Goal: Information Seeking & Learning: Understand process/instructions

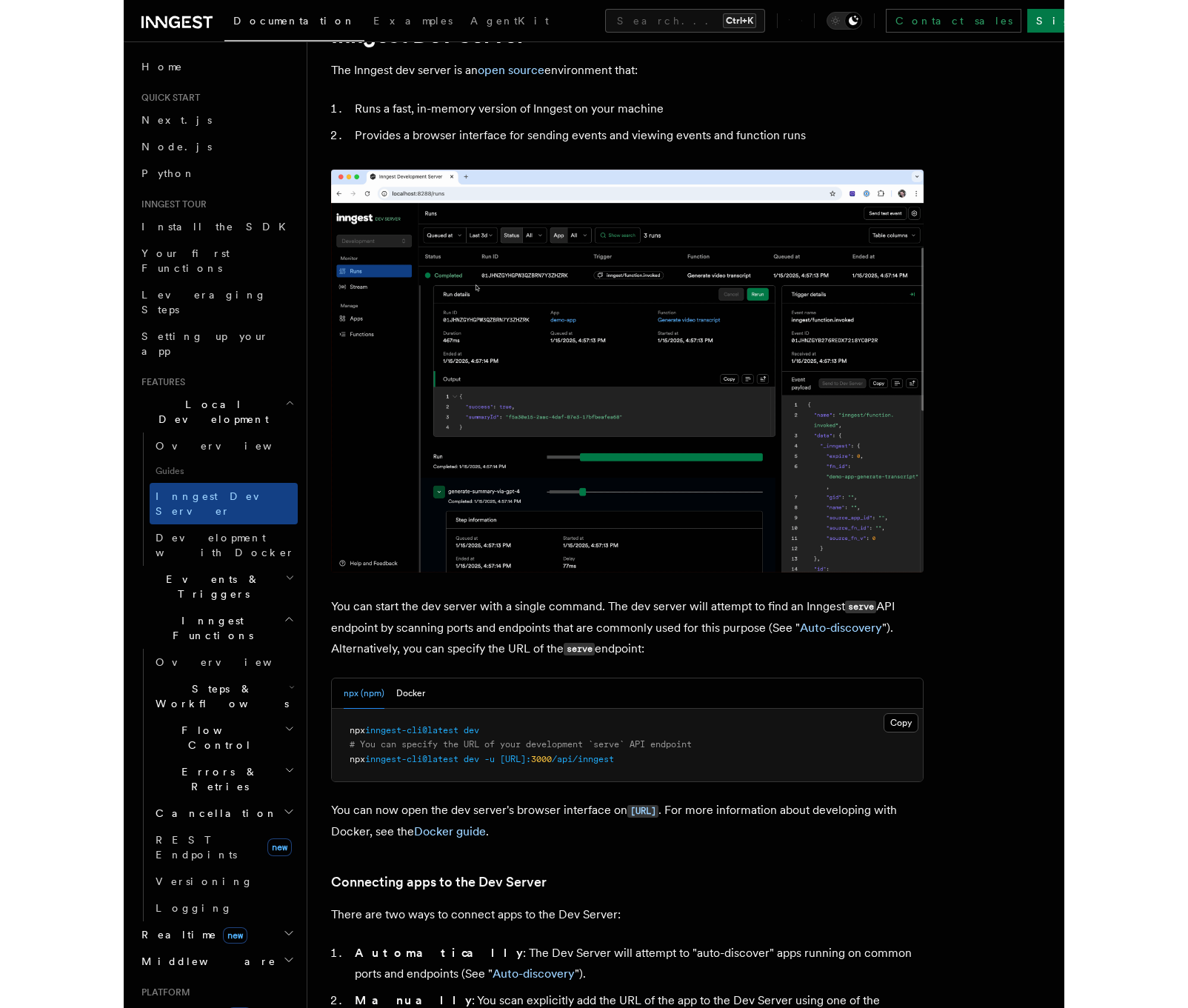
scroll to position [178, 0]
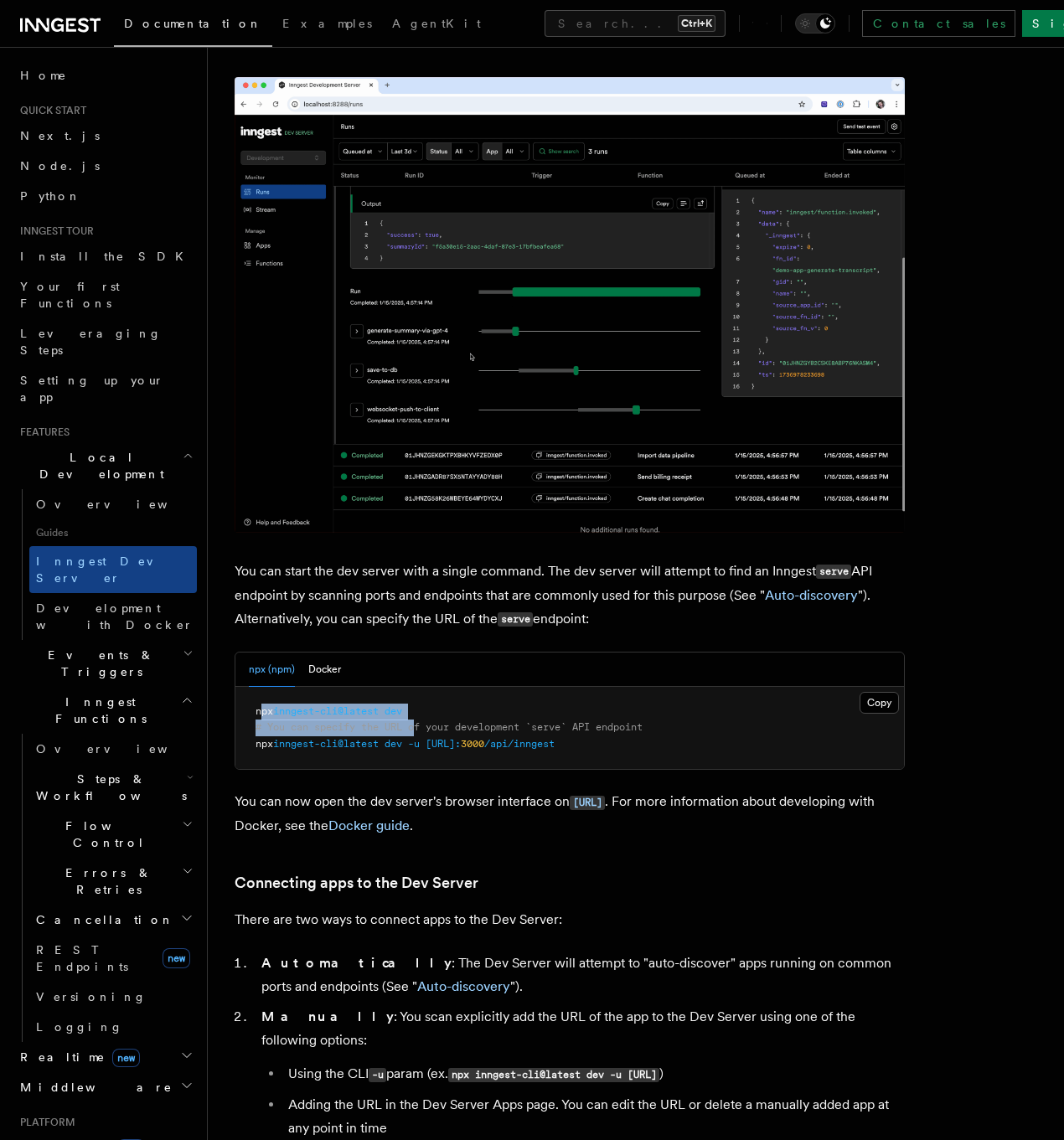
drag, startPoint x: 406, startPoint y: 680, endPoint x: 263, endPoint y: 680, distance: 143.0
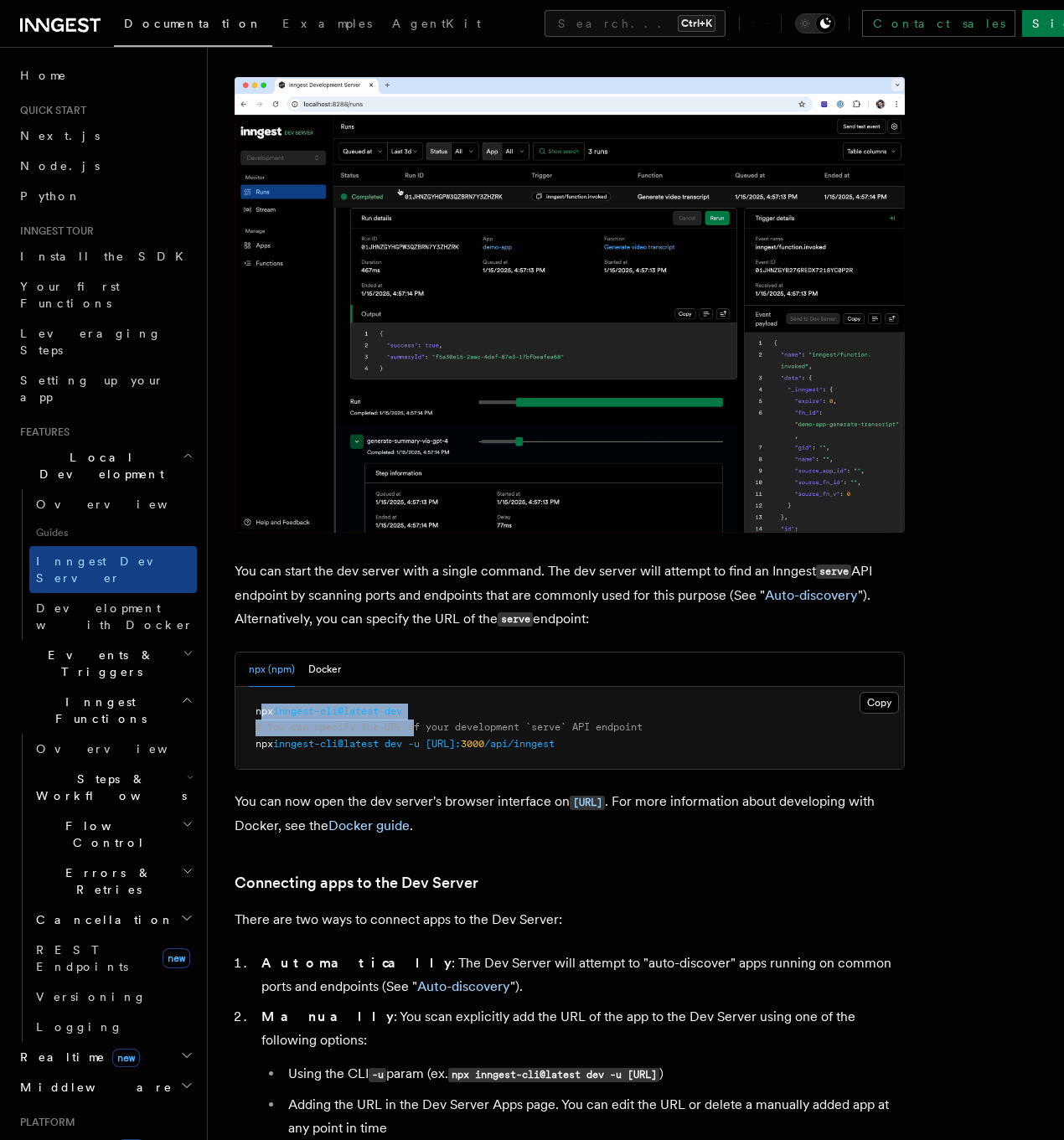
click at [263, 687] on pre "npx inngest-cli@latest dev # You can specify the URL of your development `serve…" at bounding box center [569, 728] width 668 height 83
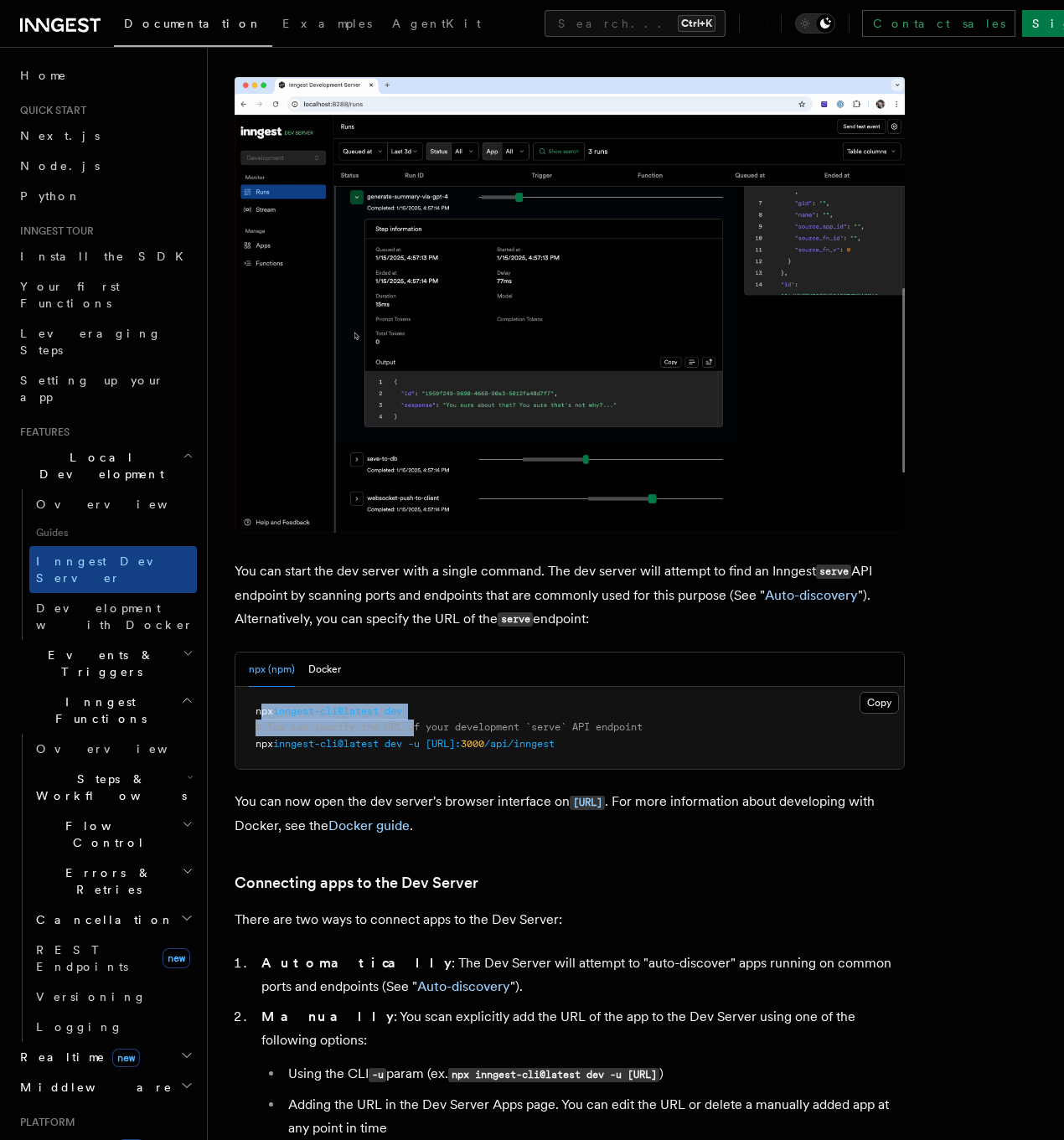
click at [402, 721] on span "# You can specify the URL of your development `serve` API endpoint" at bounding box center [449, 726] width 387 height 12
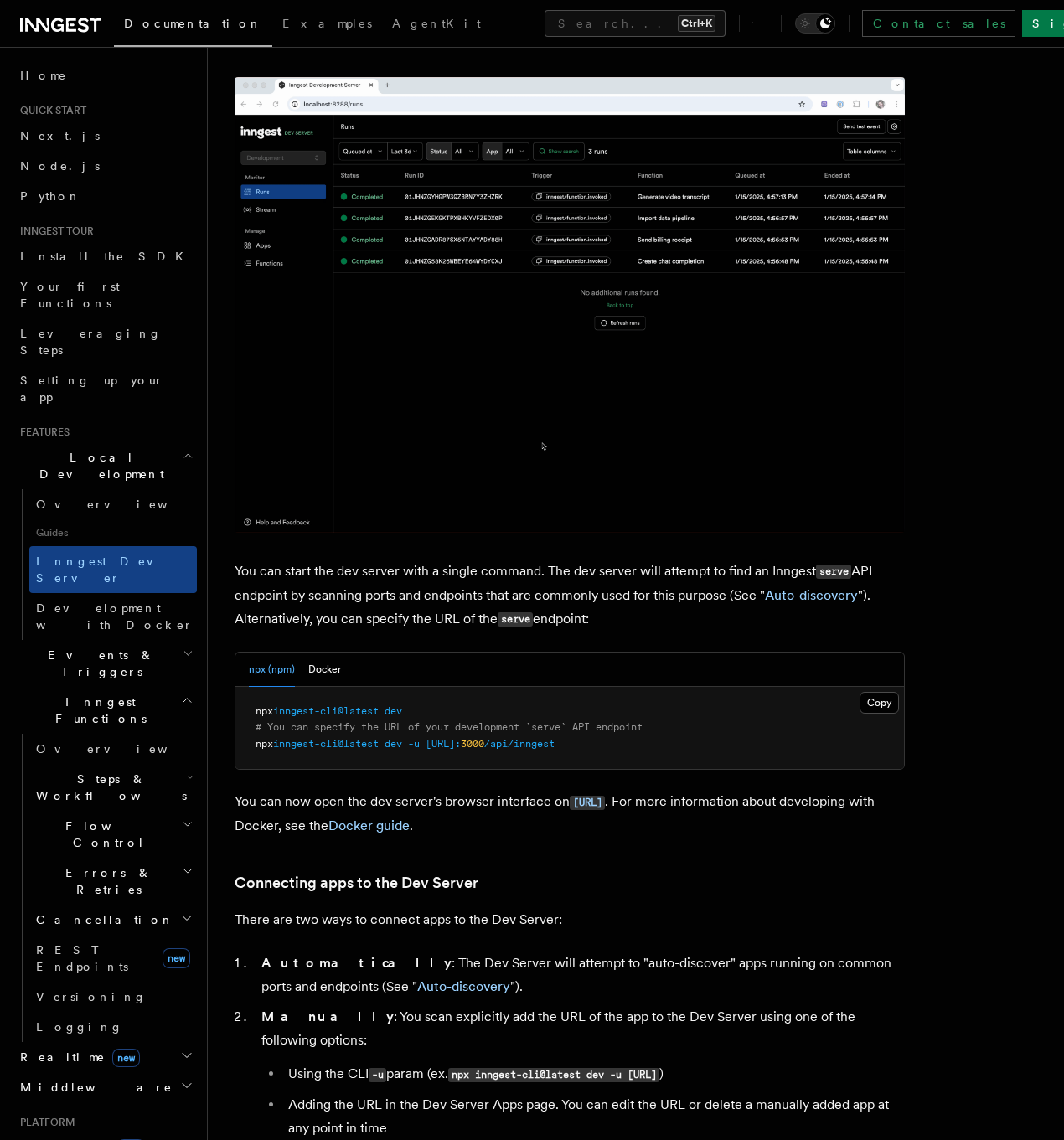
drag, startPoint x: 658, startPoint y: 676, endPoint x: 642, endPoint y: 676, distance: 16.0
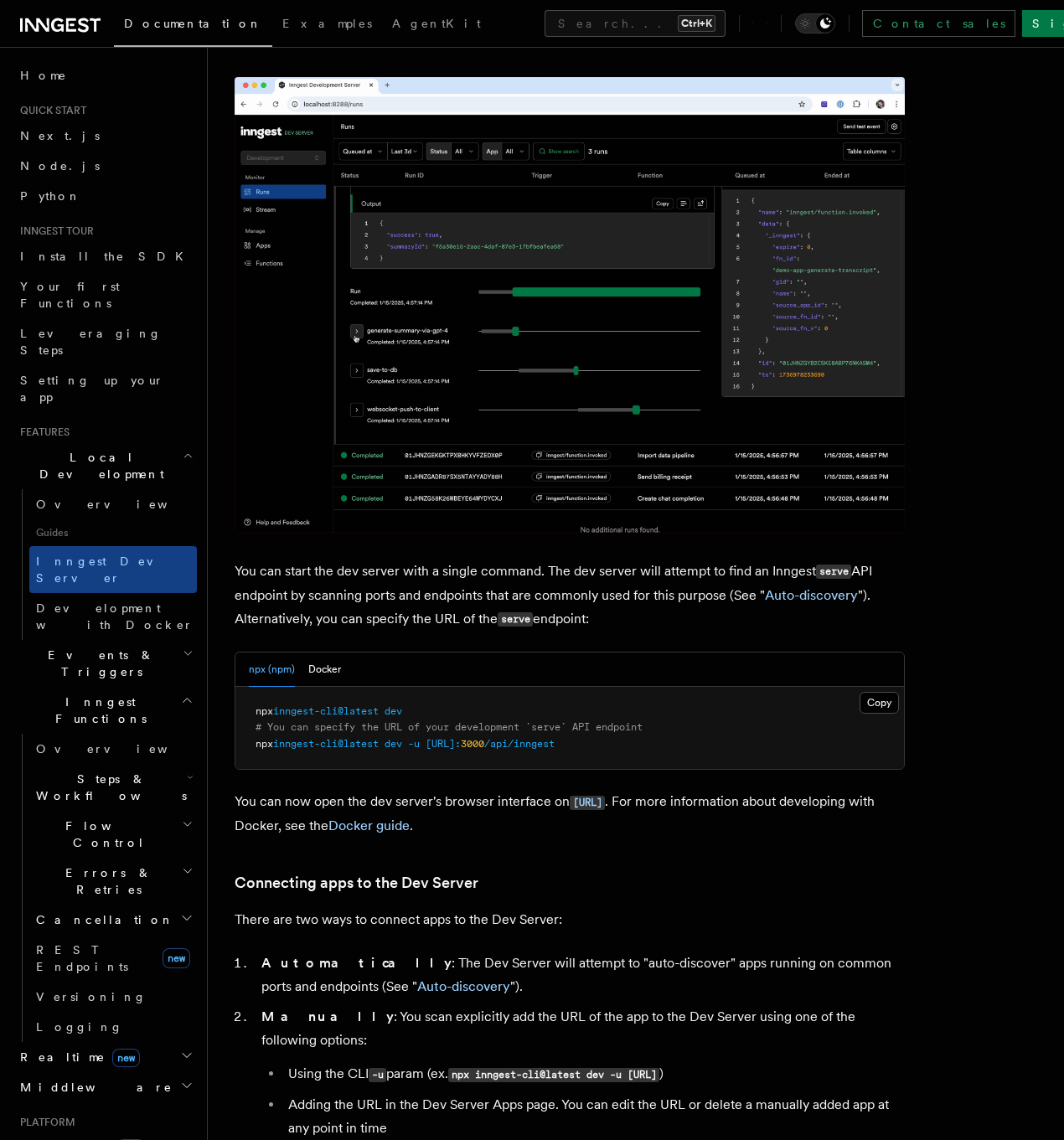
click at [654, 687] on pre "npx inngest-cli@latest dev # You can specify the URL of your development `serve…" at bounding box center [569, 728] width 668 height 83
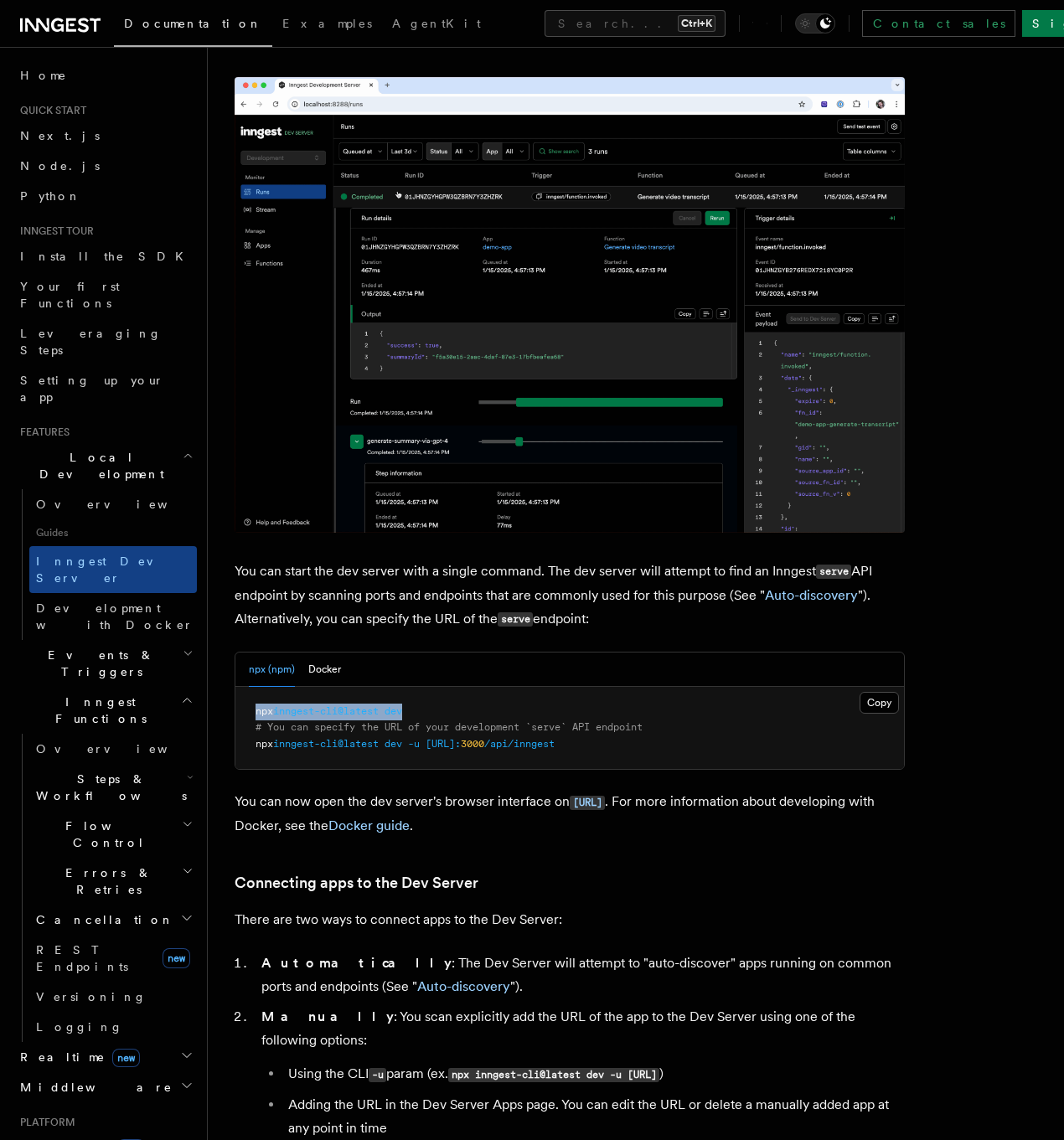
drag, startPoint x: 434, startPoint y: 670, endPoint x: 245, endPoint y: 670, distance: 189.0
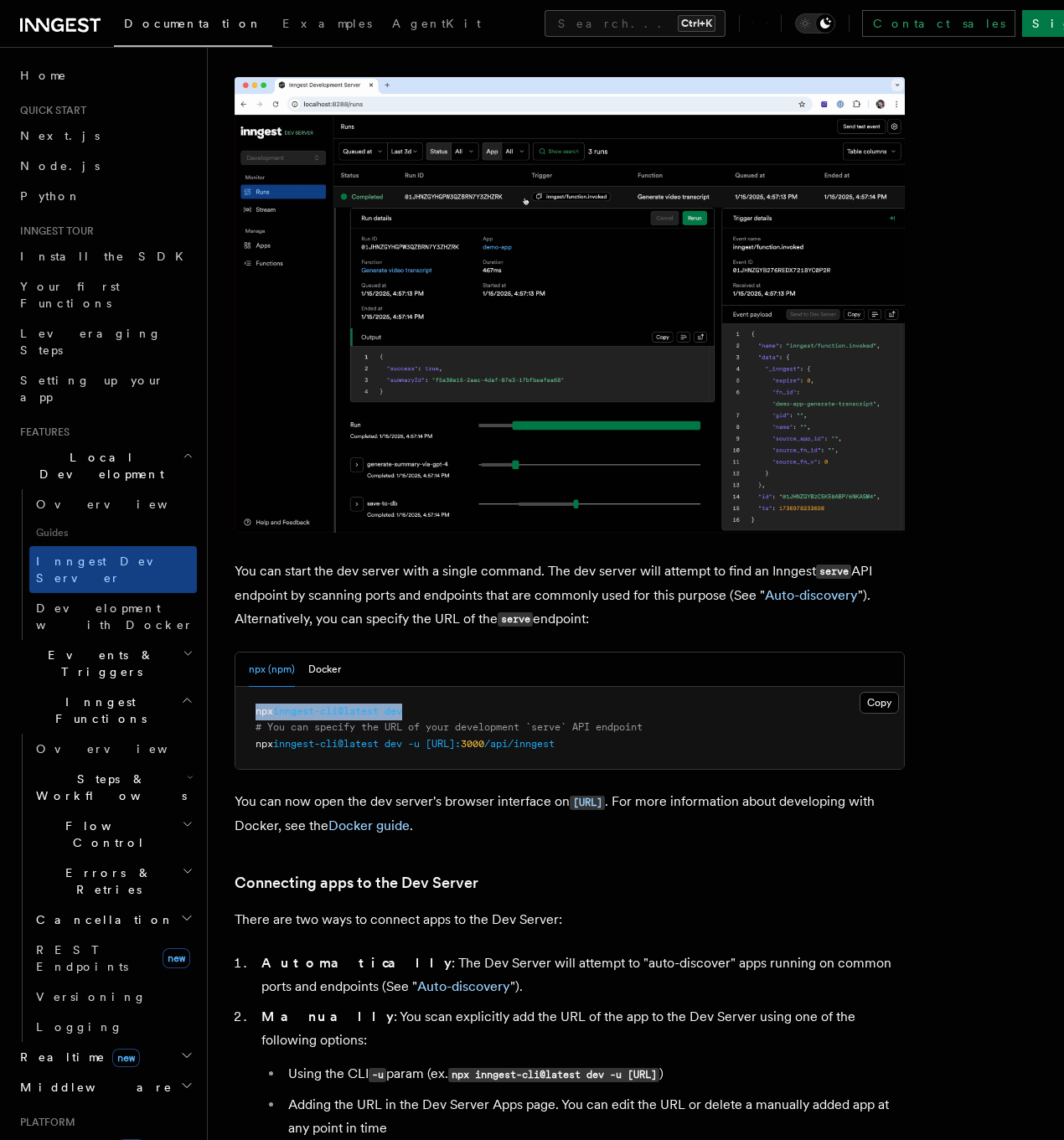
click at [245, 687] on pre "npx inngest-cli@latest dev # You can specify the URL of your development `serve…" at bounding box center [569, 728] width 668 height 83
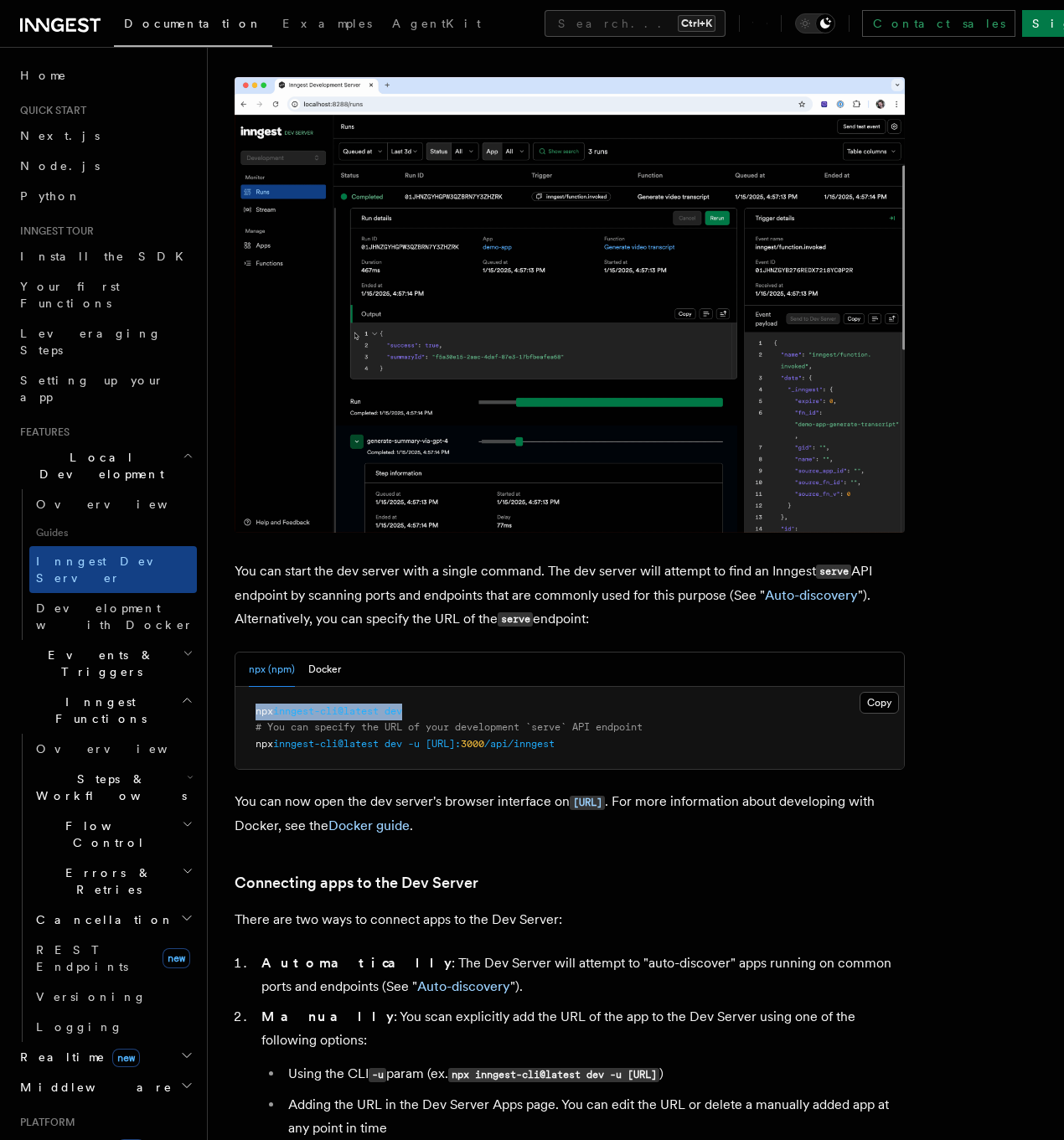
copy span "npx inngest-cli@latest dev"
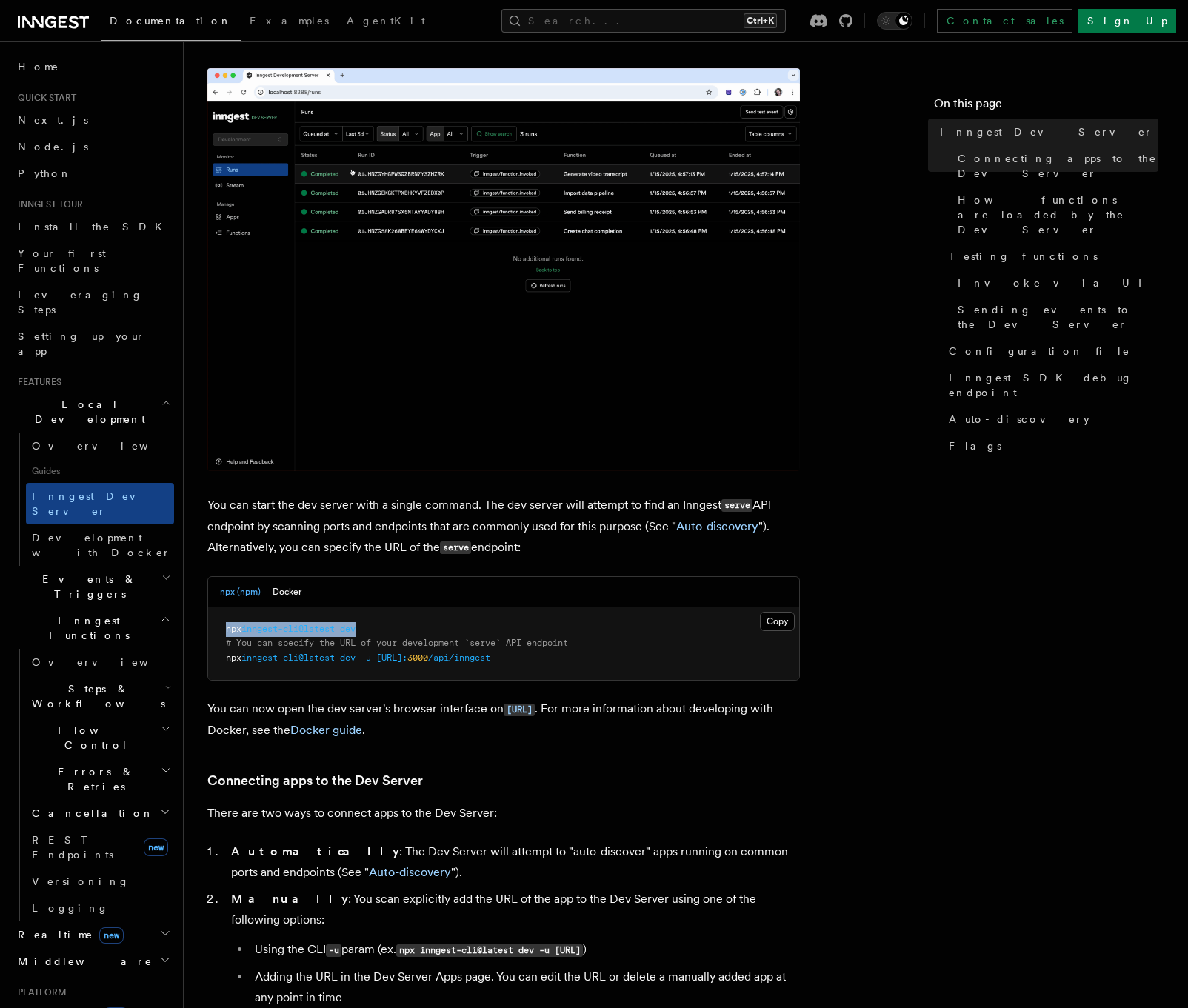
drag, startPoint x: 320, startPoint y: 624, endPoint x: 348, endPoint y: 624, distance: 28.0
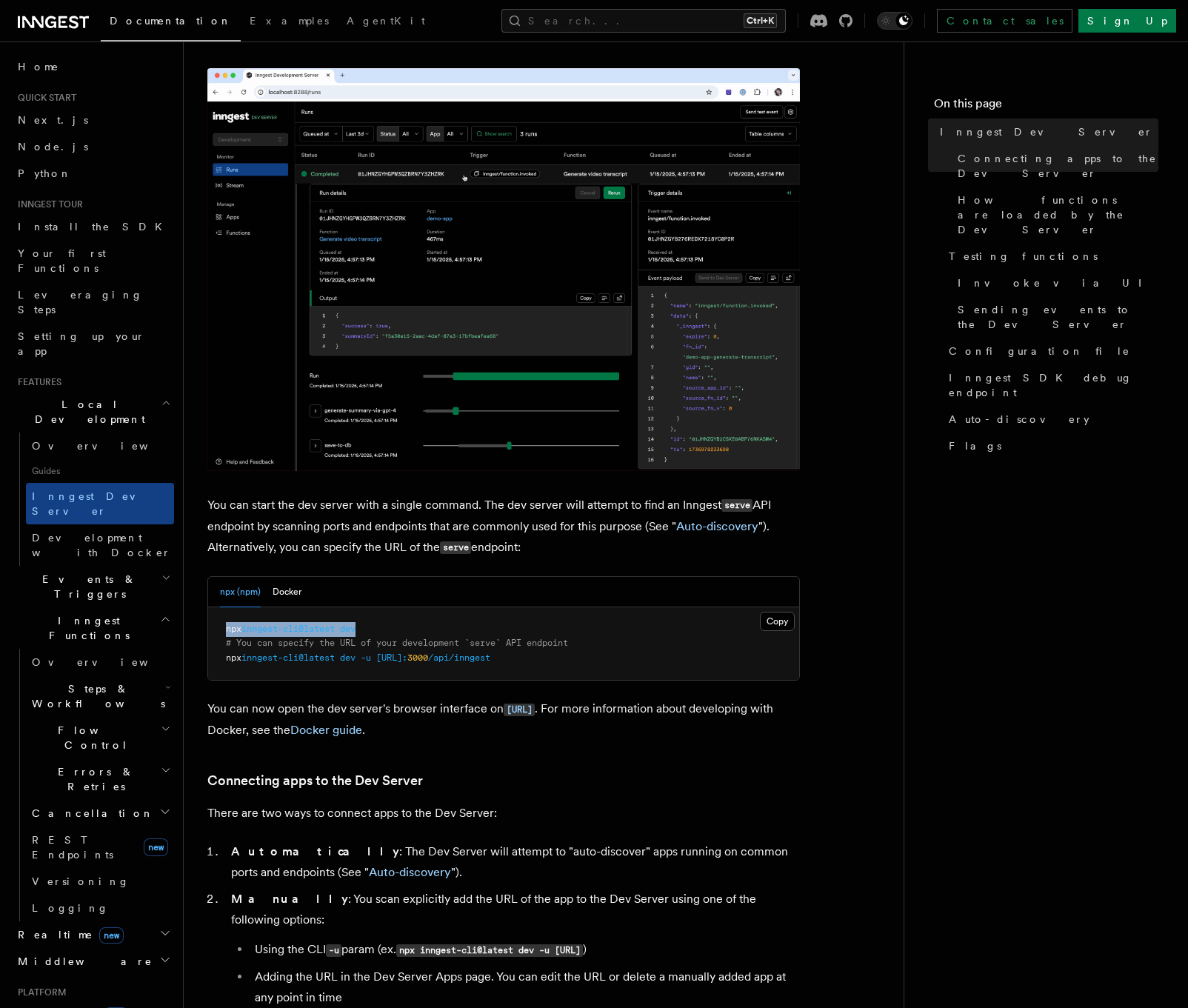
click at [320, 624] on span "inngest-cli@latest" at bounding box center [288, 629] width 93 height 10
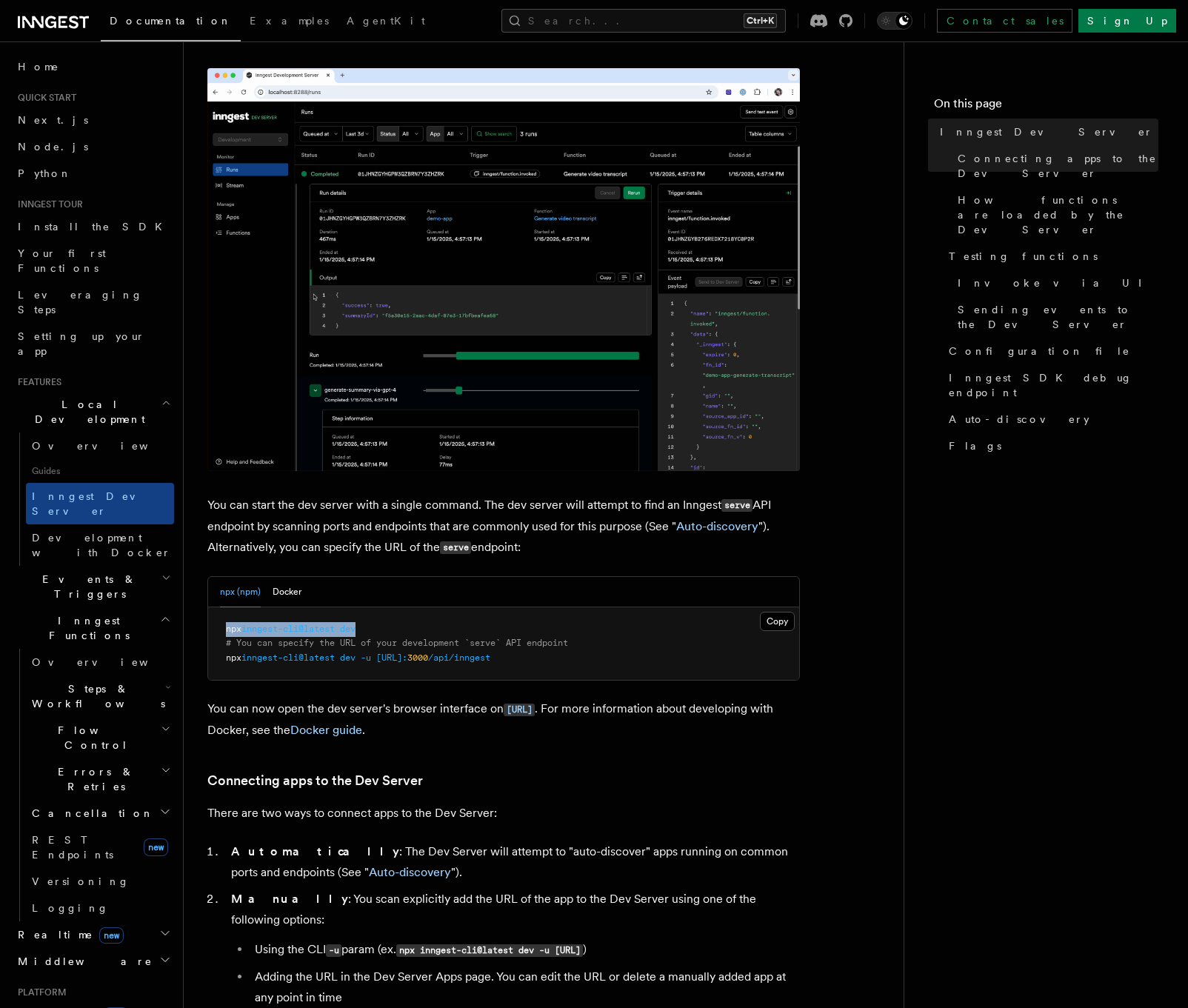
drag, startPoint x: 356, startPoint y: 625, endPoint x: 365, endPoint y: 629, distance: 9.8
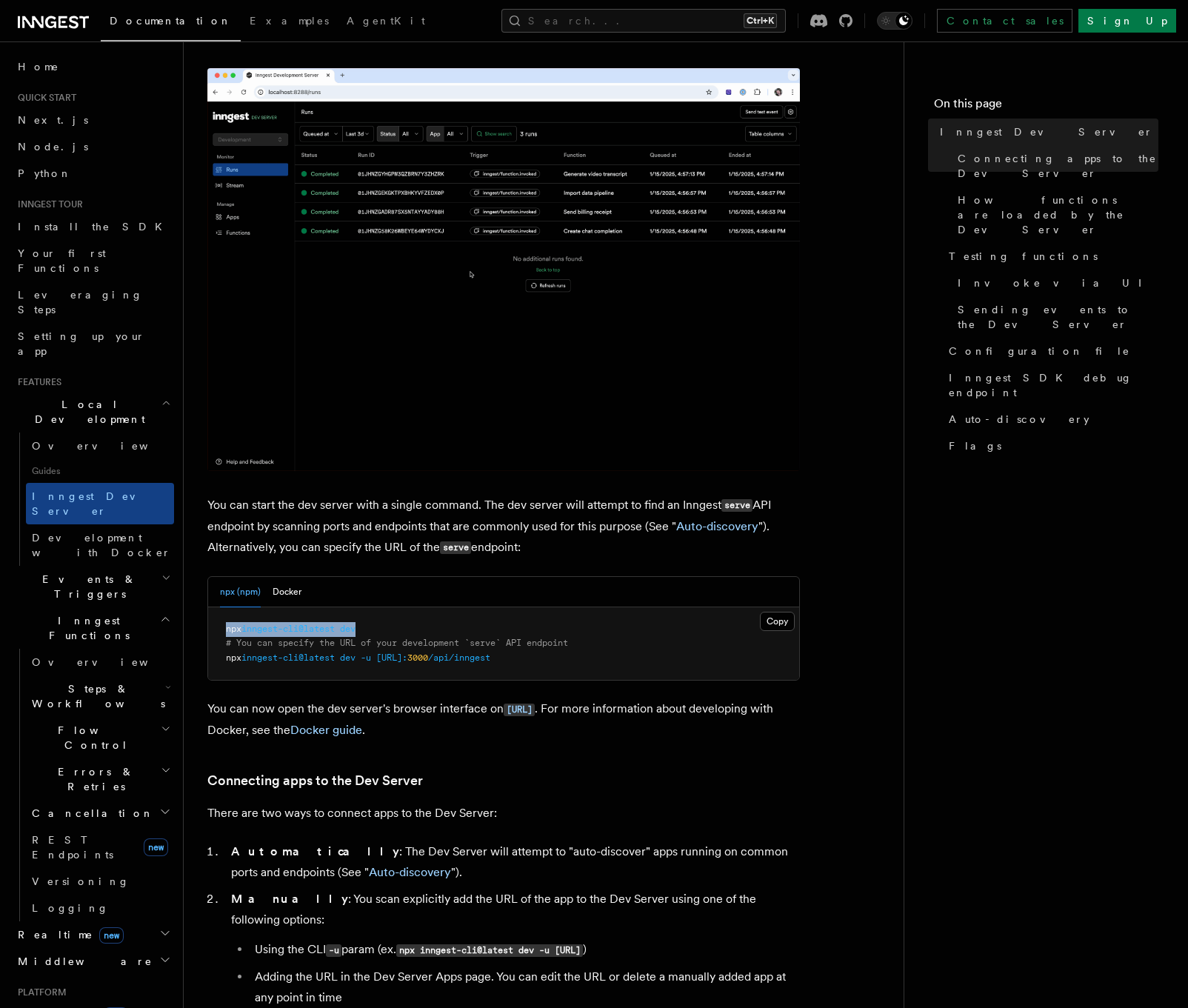
click at [355, 626] on span "dev" at bounding box center [347, 629] width 15 height 10
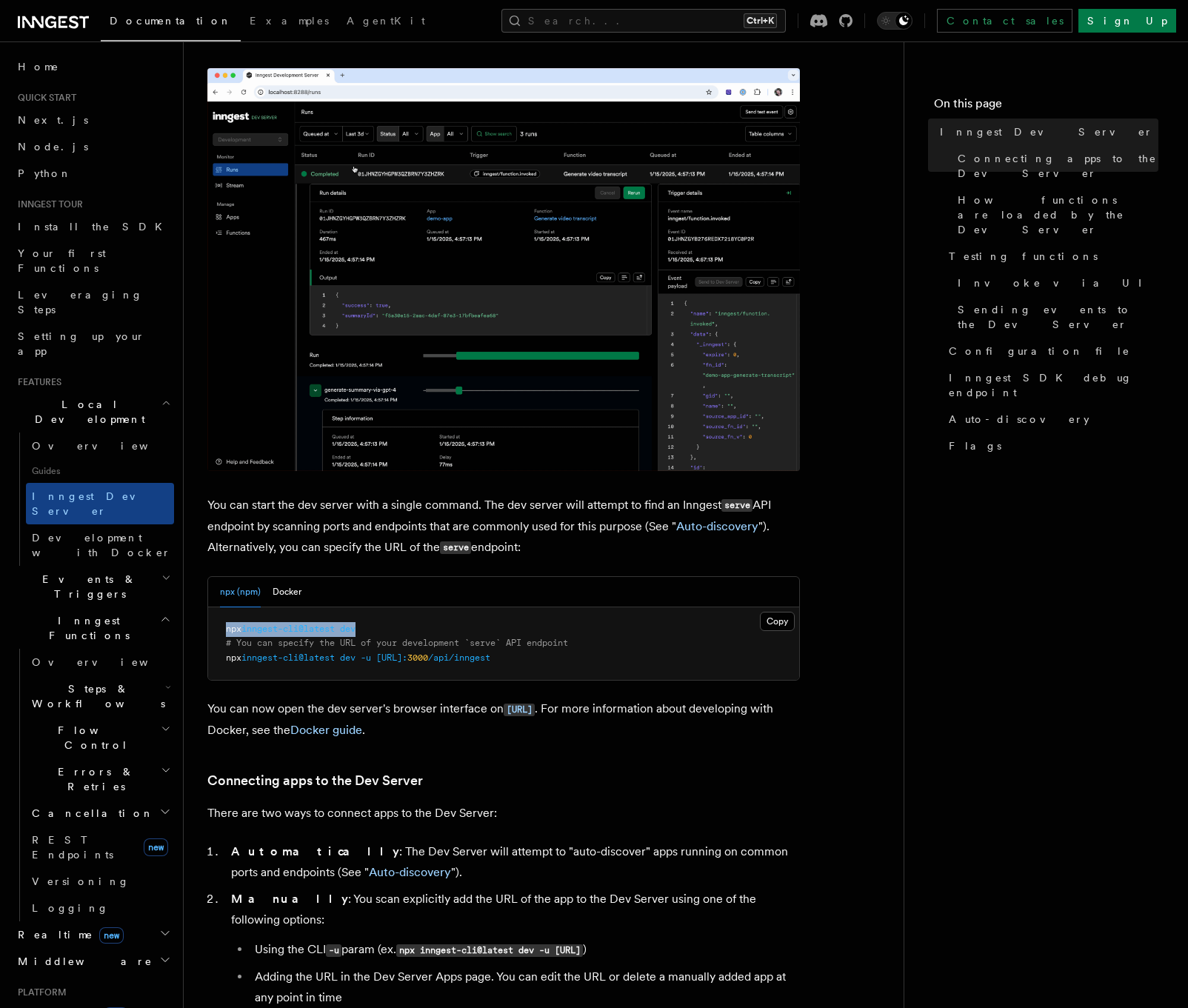
click at [375, 634] on pre "npx inngest-cli@latest dev # You can specify the URL of your development `serve…" at bounding box center [503, 644] width 591 height 73
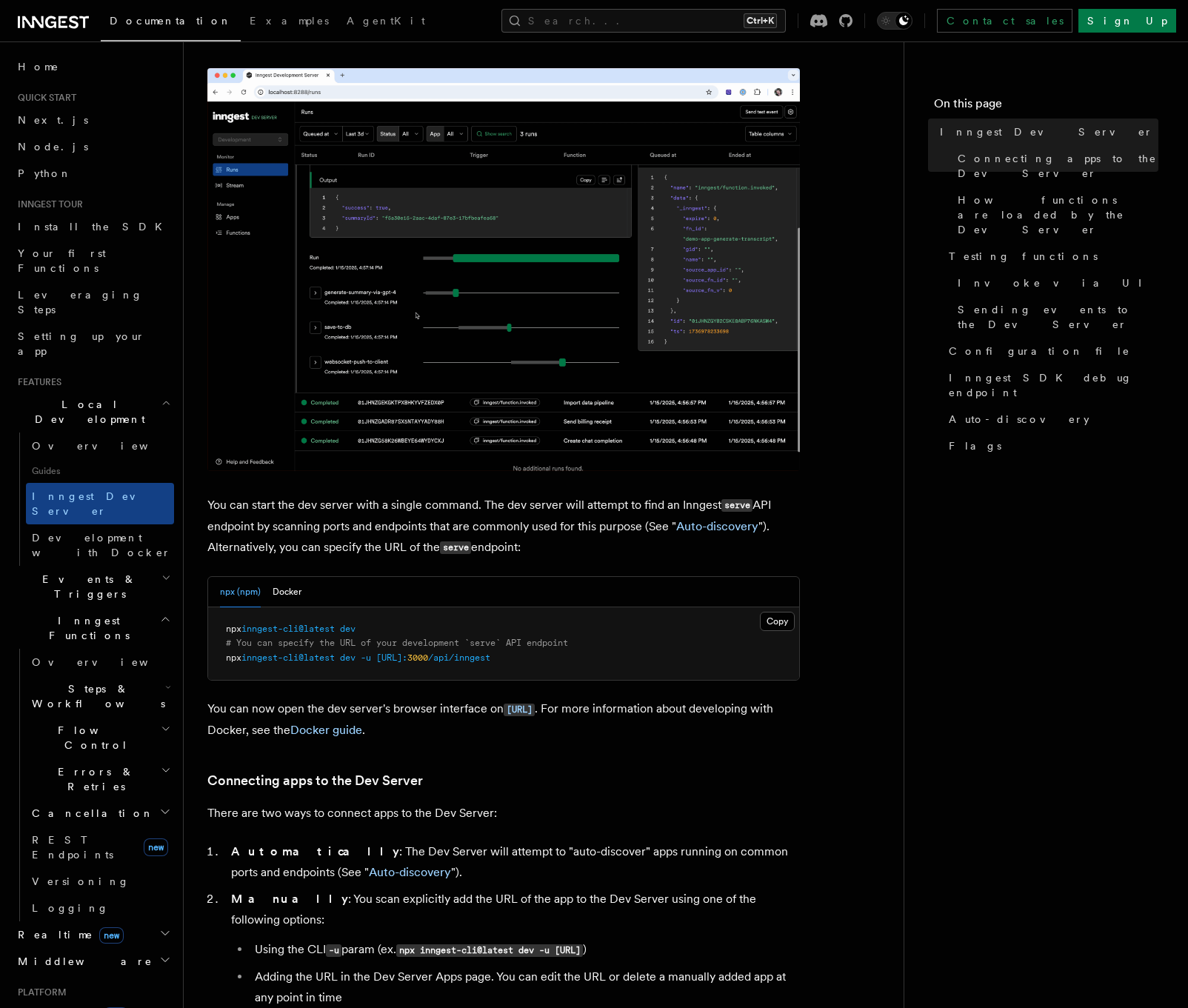
click at [376, 634] on pre "npx inngest-cli@latest dev # You can specify the URL of your development `serve…" at bounding box center [503, 644] width 591 height 73
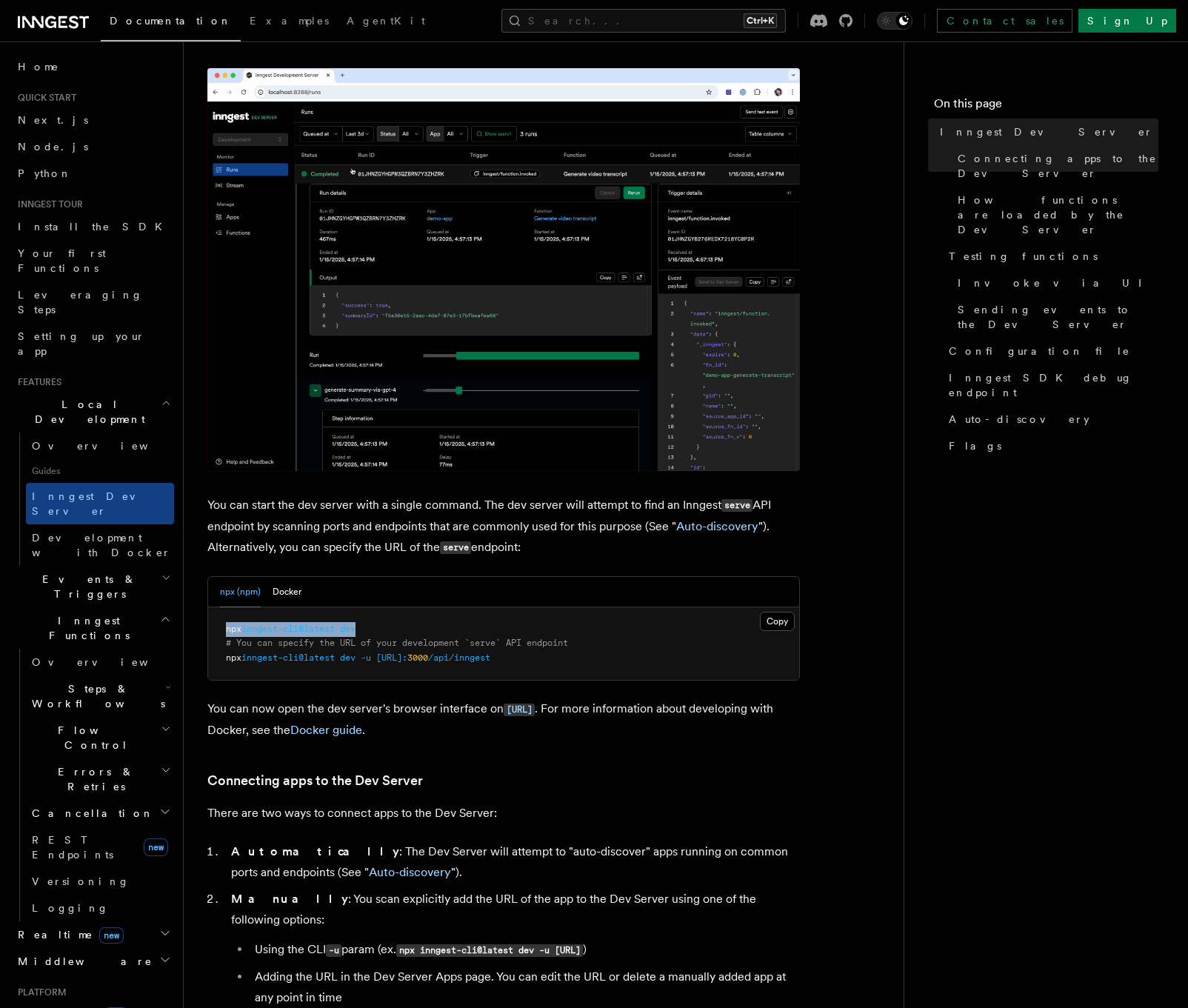
drag, startPoint x: 346, startPoint y: 629, endPoint x: 225, endPoint y: 632, distance: 121.0
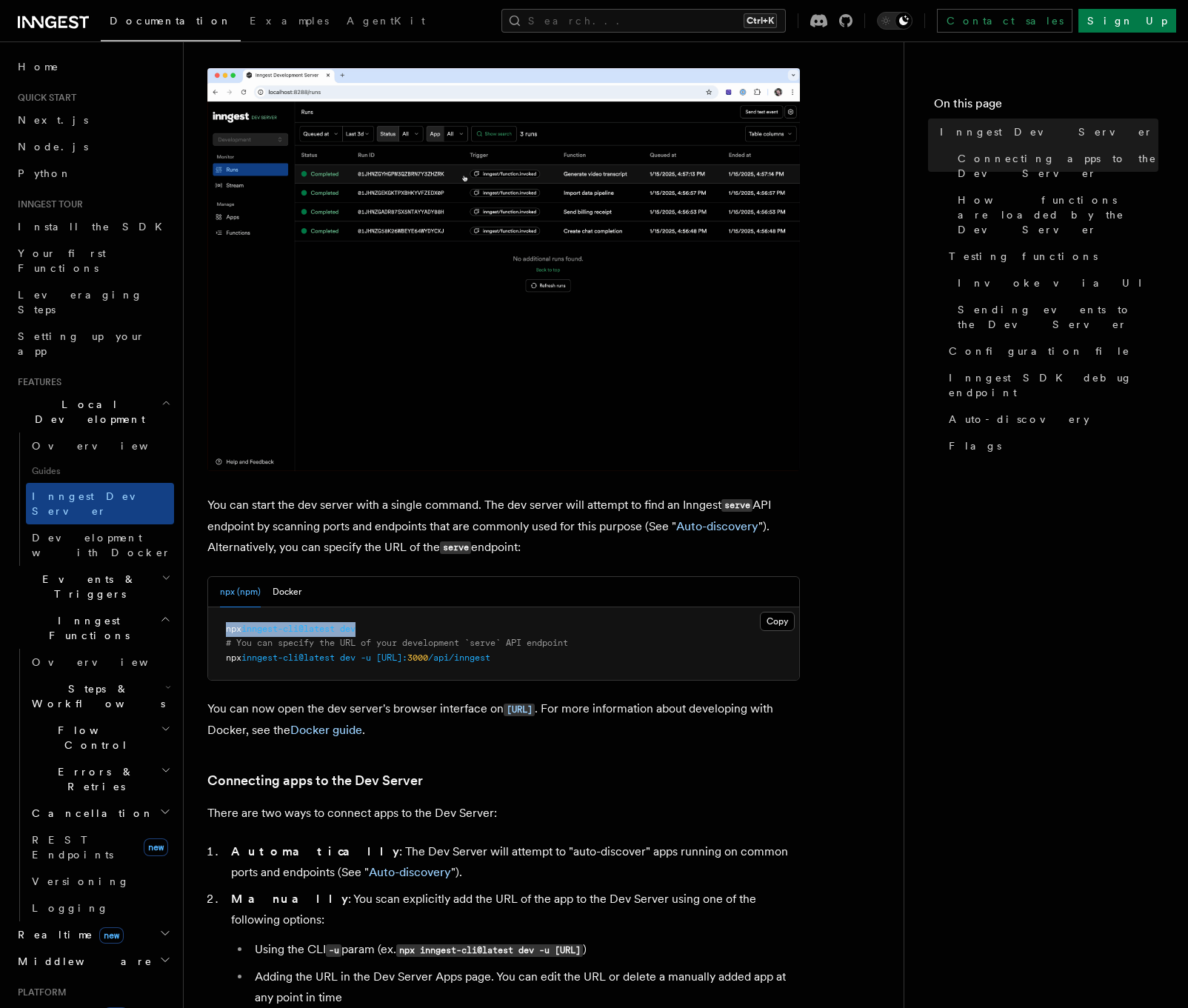
click at [225, 632] on pre "npx inngest-cli@latest dev # You can specify the URL of your development `serve…" at bounding box center [503, 644] width 591 height 73
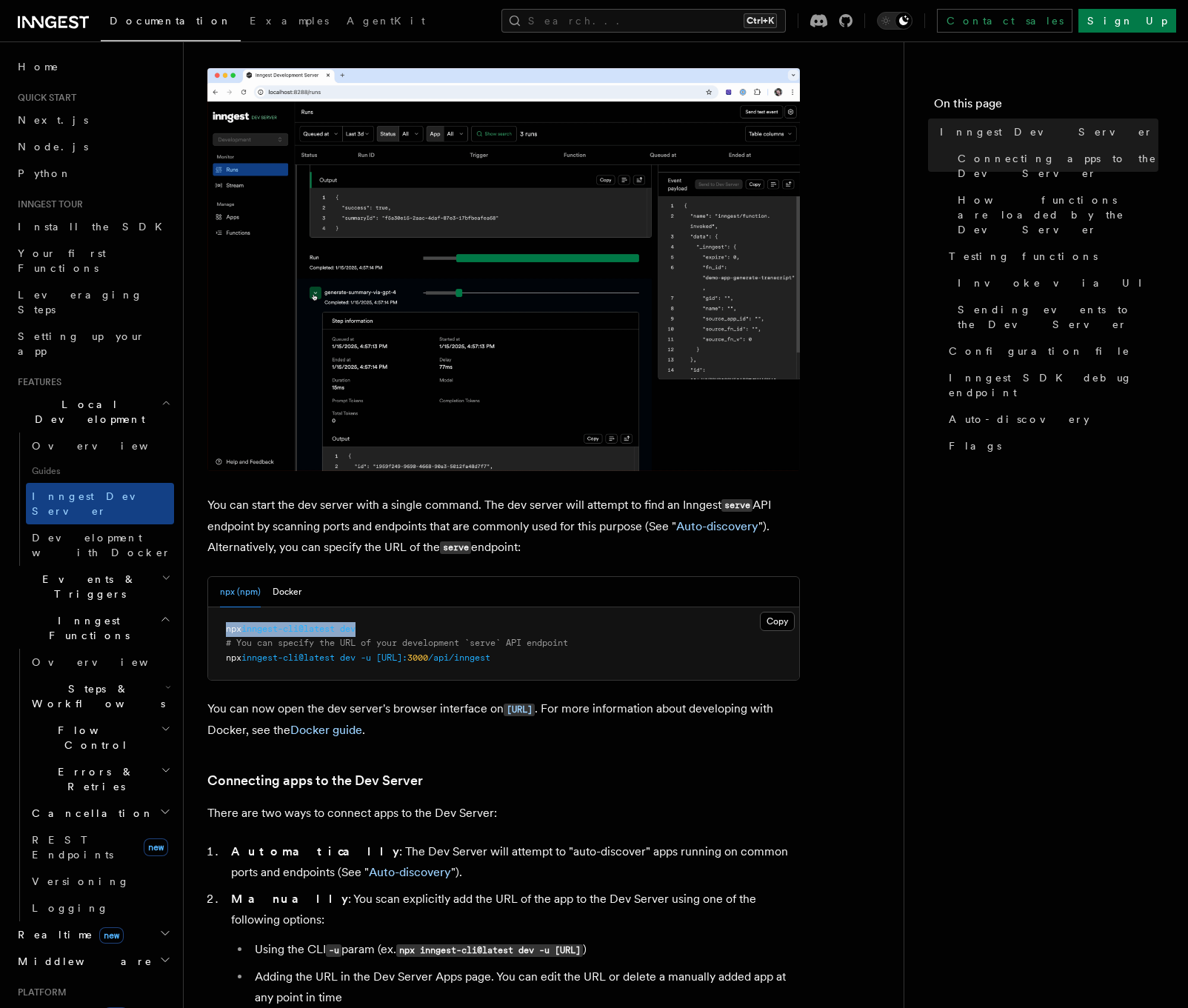
copy span "npx inngest-cli@latest dev"
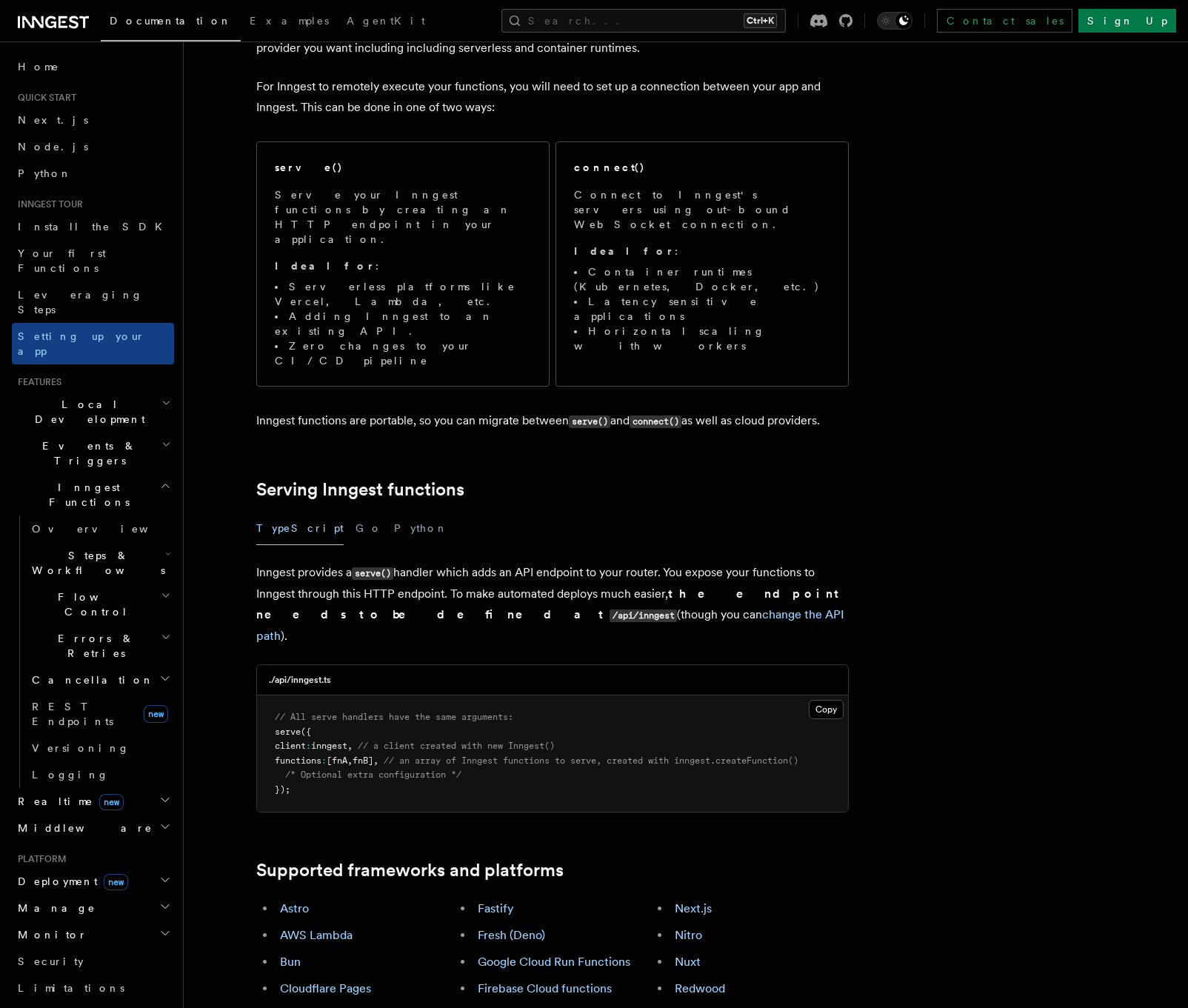
scroll to position [118, 0]
